Goal: Find specific page/section: Find specific page/section

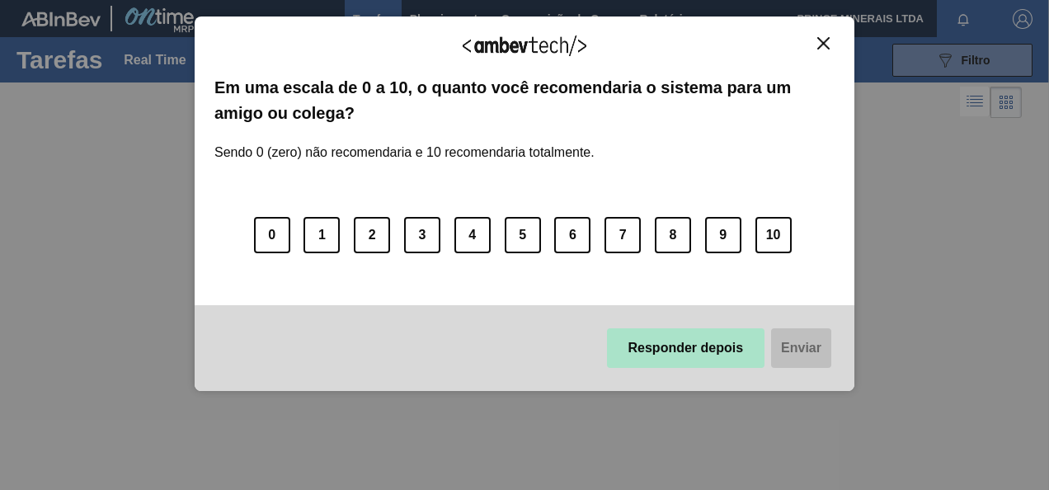
click at [663, 335] on button "Responder depois" at bounding box center [686, 348] width 158 height 40
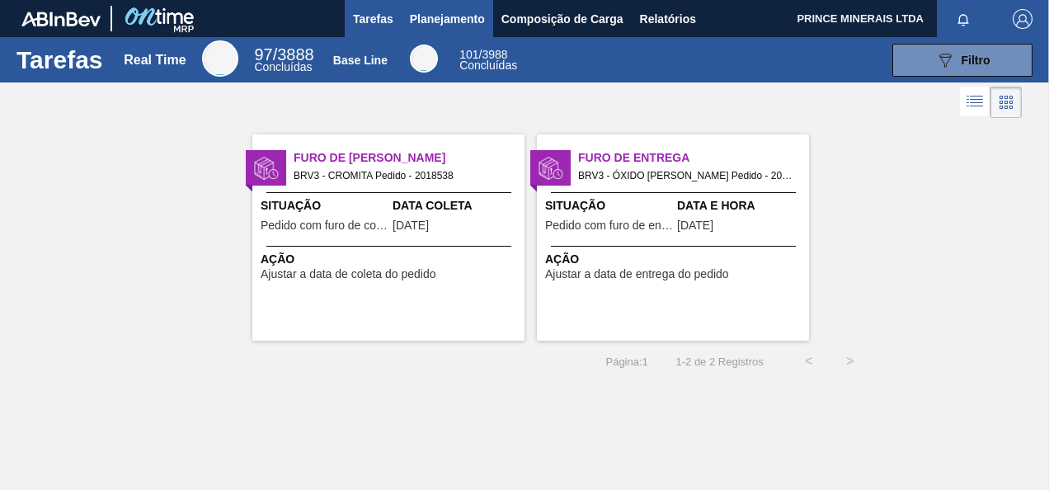
click at [435, 18] on span "Planejamento" at bounding box center [447, 19] width 75 height 20
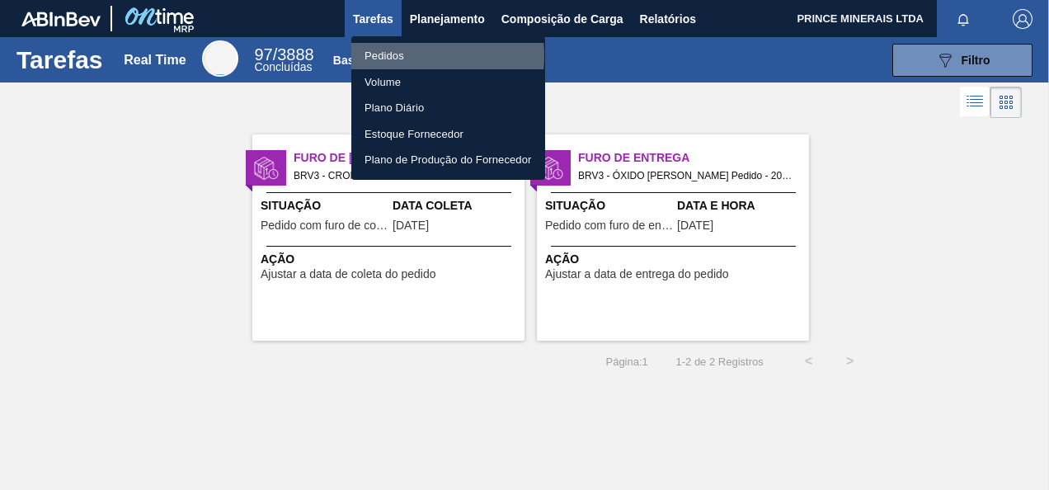
click at [394, 55] on li "Pedidos" at bounding box center [448, 56] width 194 height 26
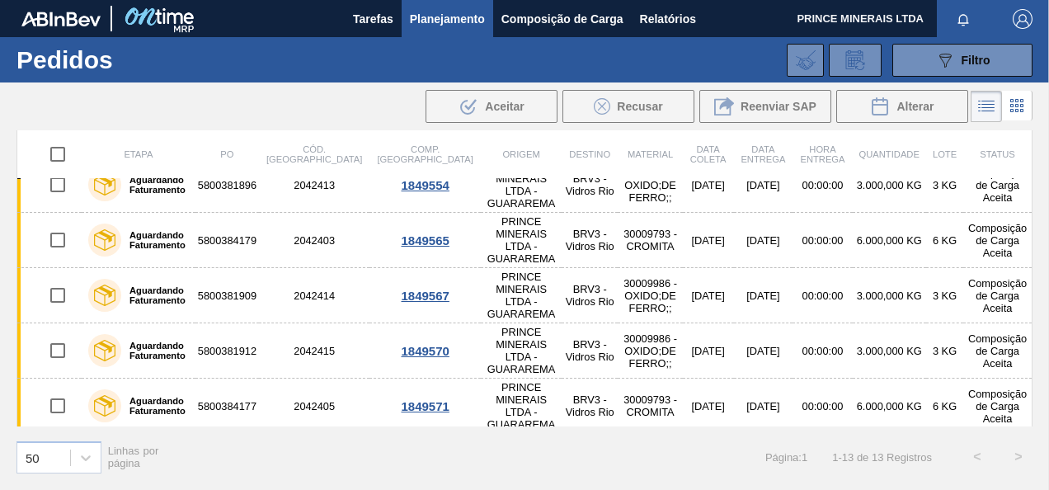
scroll to position [359, 0]
